Goal: Find specific page/section: Find specific page/section

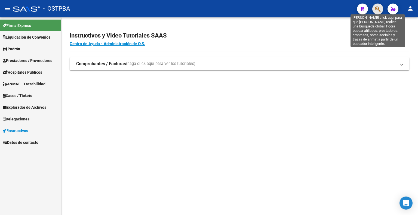
click at [380, 8] on icon "button" at bounding box center [377, 9] width 5 height 6
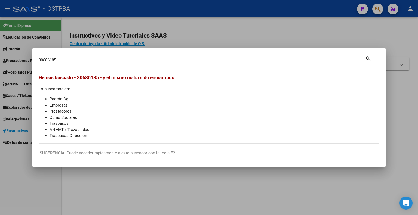
click at [46, 59] on input "30686185" at bounding box center [202, 60] width 327 height 5
type input "30696185"
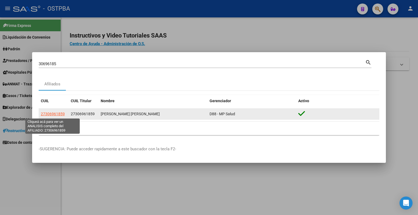
click at [57, 115] on span "27306961859" at bounding box center [53, 114] width 24 height 4
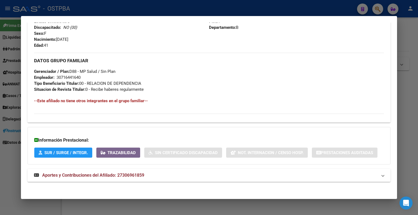
scroll to position [228, 0]
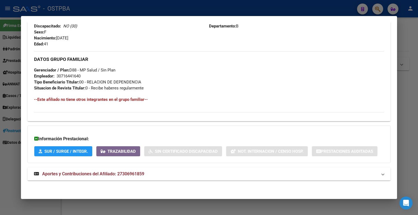
click at [78, 176] on span "Aportes y Contribuciones del Afiliado: 27306961859" at bounding box center [93, 174] width 102 height 5
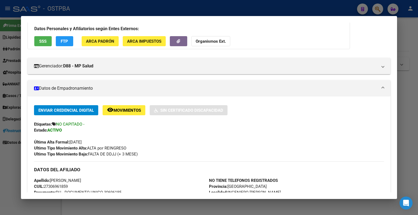
scroll to position [0, 0]
